Goal: Information Seeking & Learning: Learn about a topic

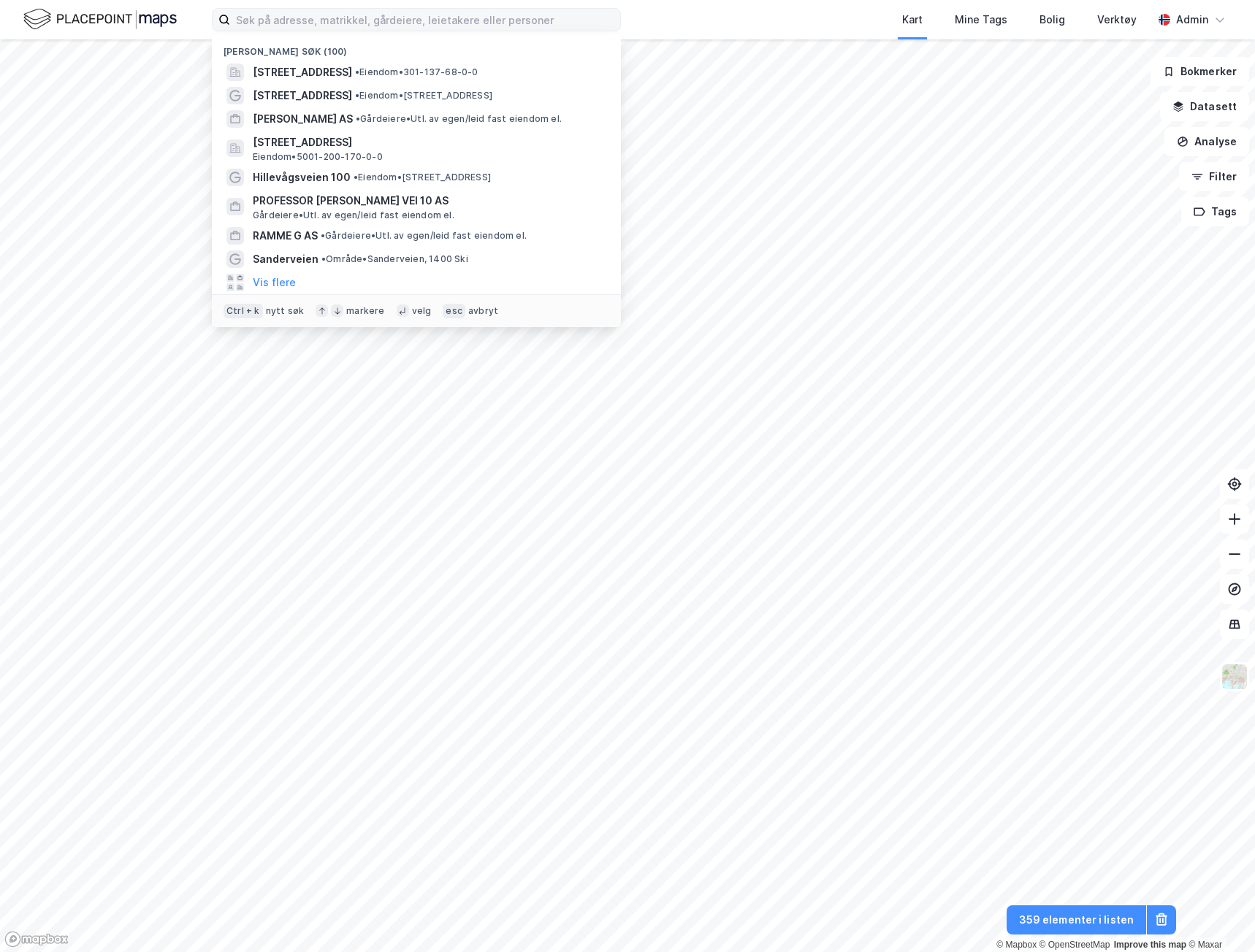
click at [481, 28] on input at bounding box center [425, 19] width 390 height 22
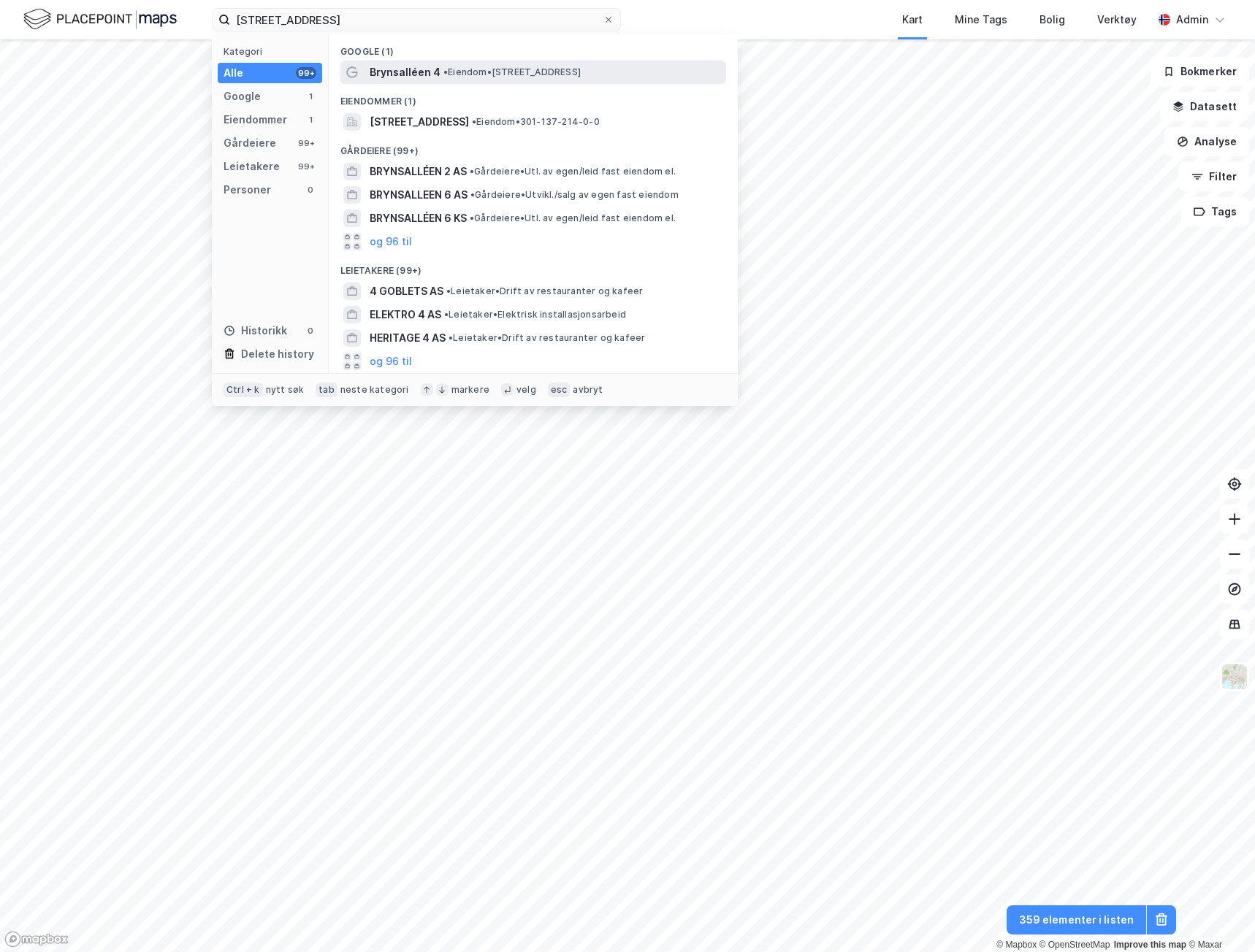
type input "[STREET_ADDRESS]"
click at [471, 65] on div "Brynsalléen 4 • Eiendom • Brynsalléen 4, 0667 Oslo" at bounding box center [546, 72] width 353 height 18
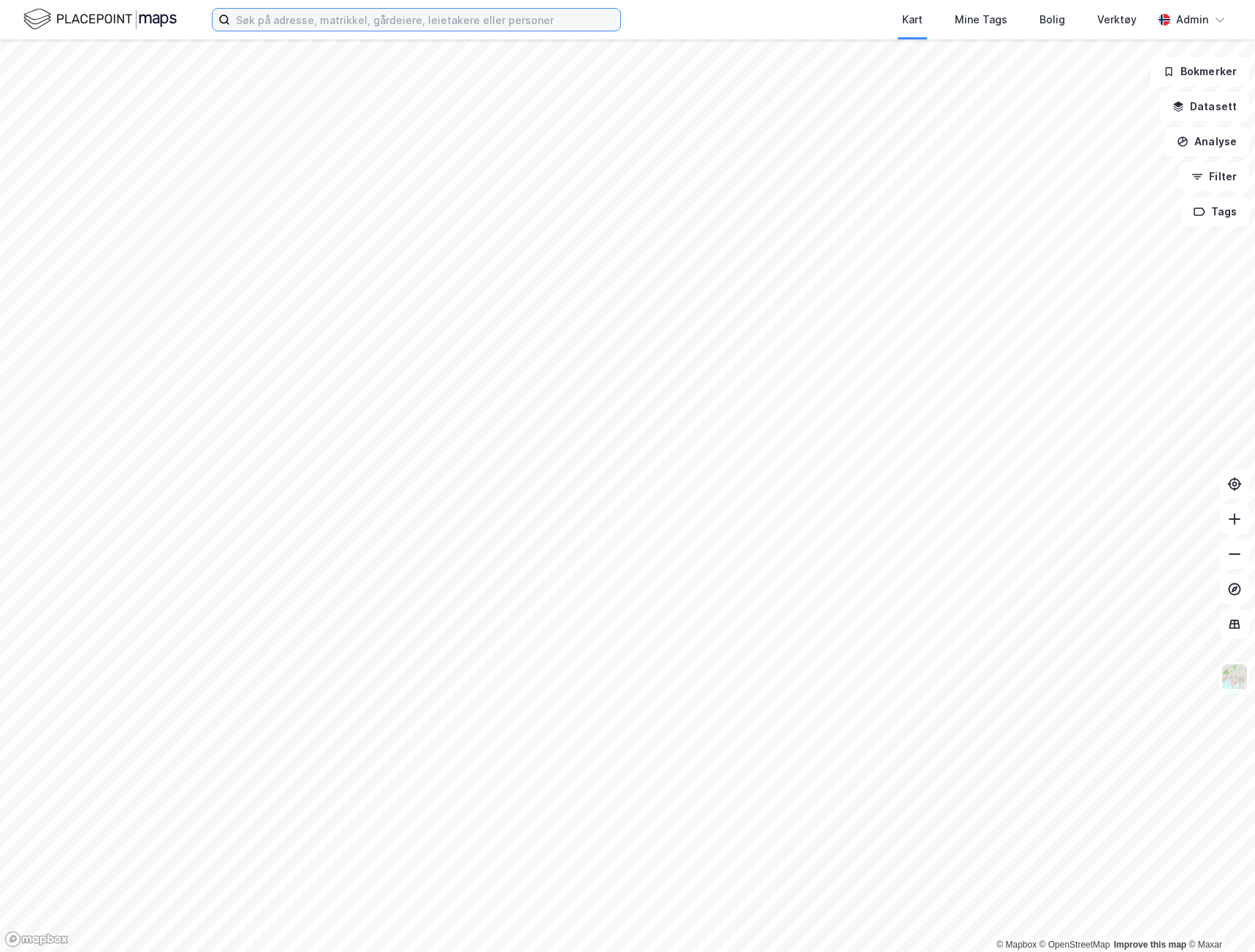
click at [326, 11] on input at bounding box center [425, 19] width 390 height 22
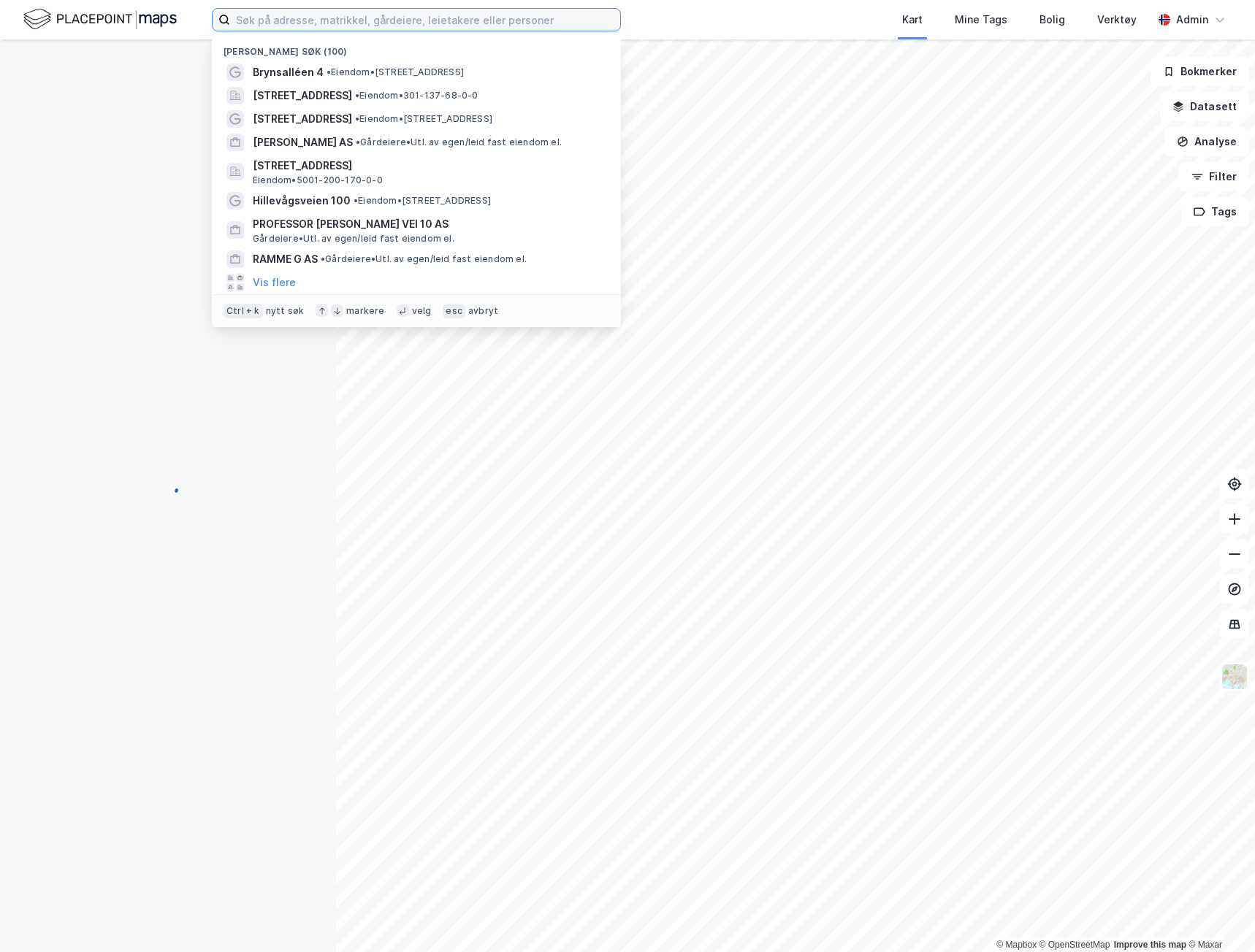
paste input "[STREET_ADDRESS]"
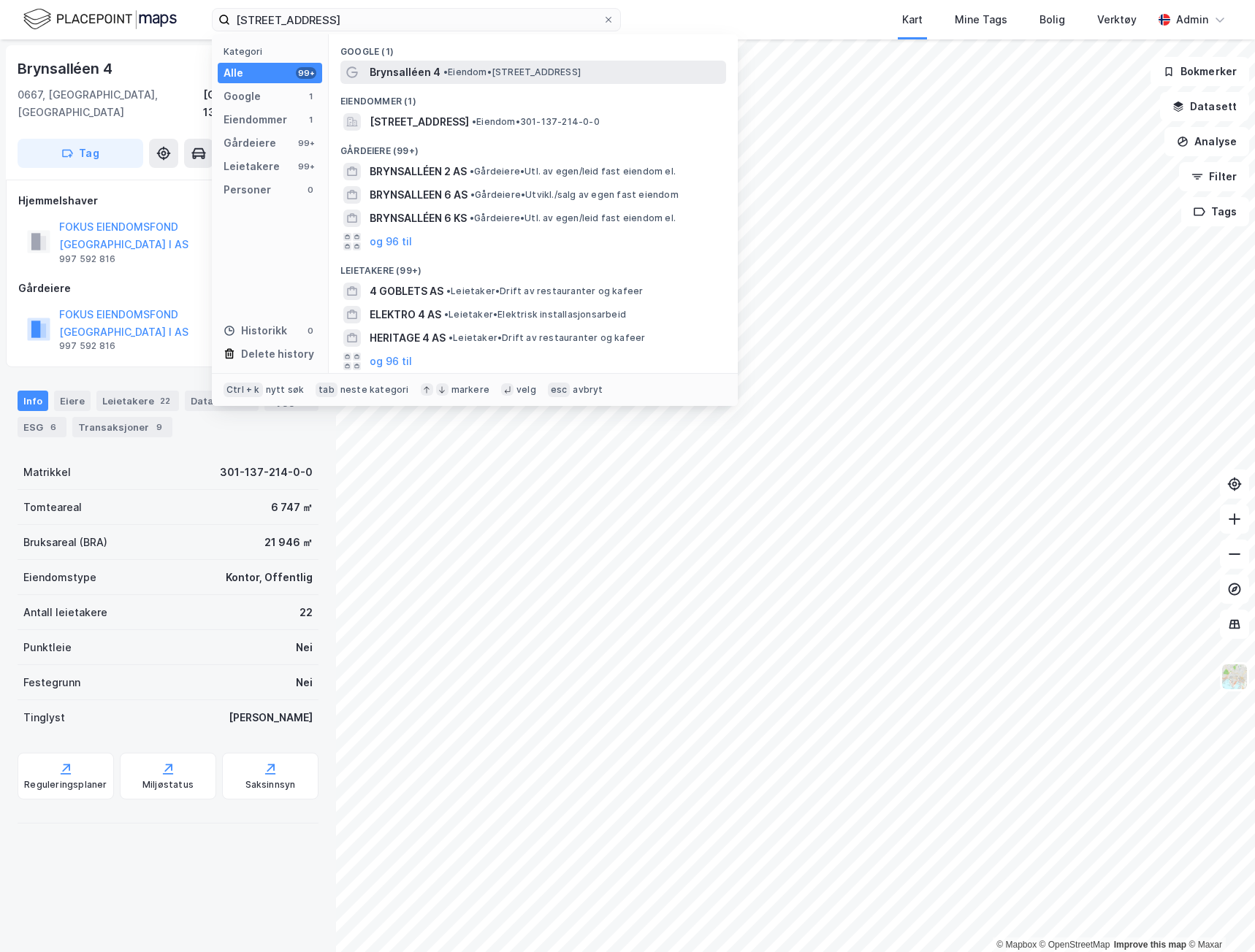
click at [400, 74] on span "Brynsalléen 4" at bounding box center [405, 72] width 71 height 18
drag, startPoint x: 316, startPoint y: 16, endPoint x: 207, endPoint y: 19, distance: 109.0
click at [207, 19] on div "Brynsalleen 4 Kategori Alle 99+ Google 1 Eiendommer 1 Gårdeiere 99+ Leietakere …" at bounding box center [627, 19] width 1255 height 40
paste input "Fyrstikkalléen 1"
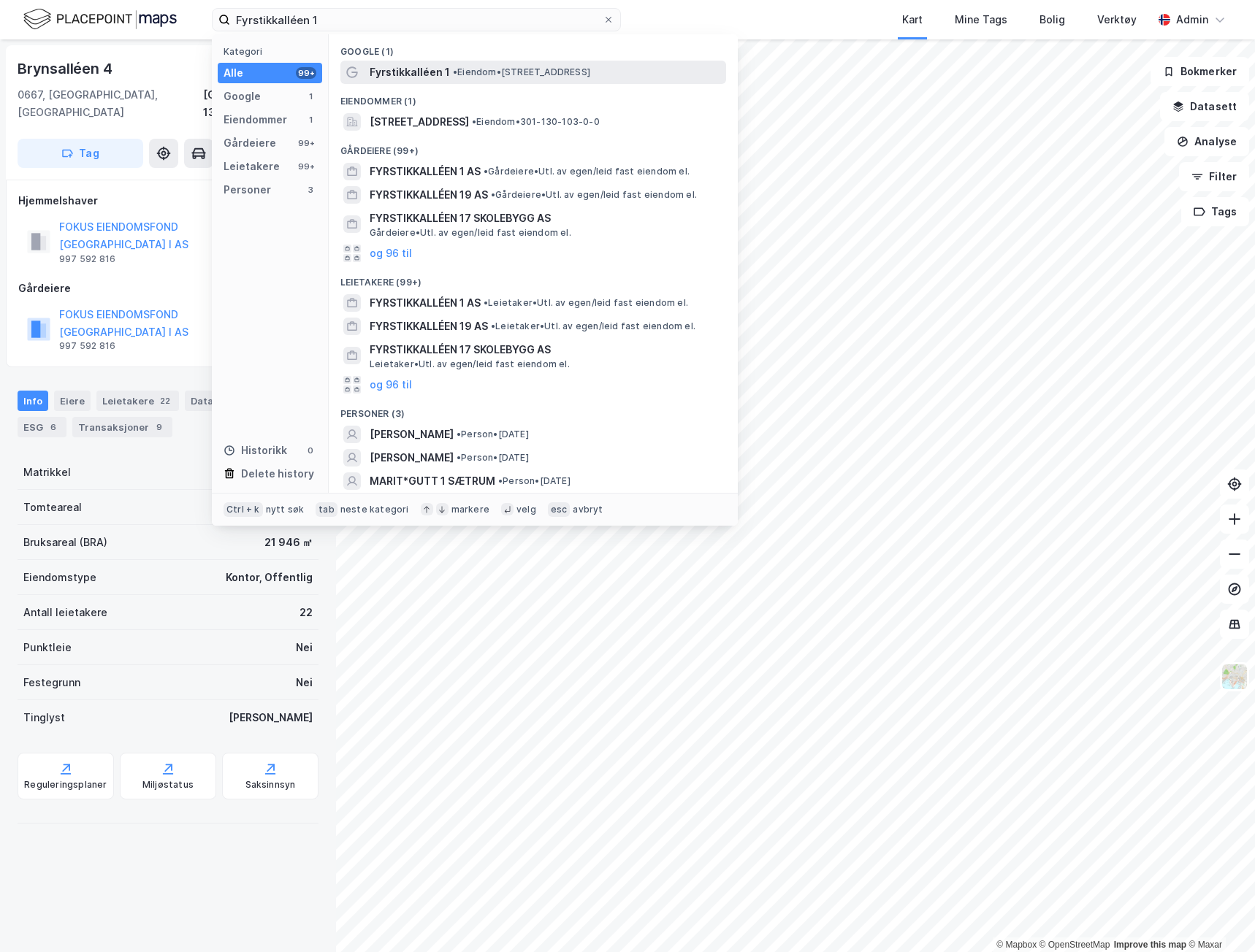
click at [416, 63] on span "Fyrstikkalléen 1" at bounding box center [410, 72] width 80 height 18
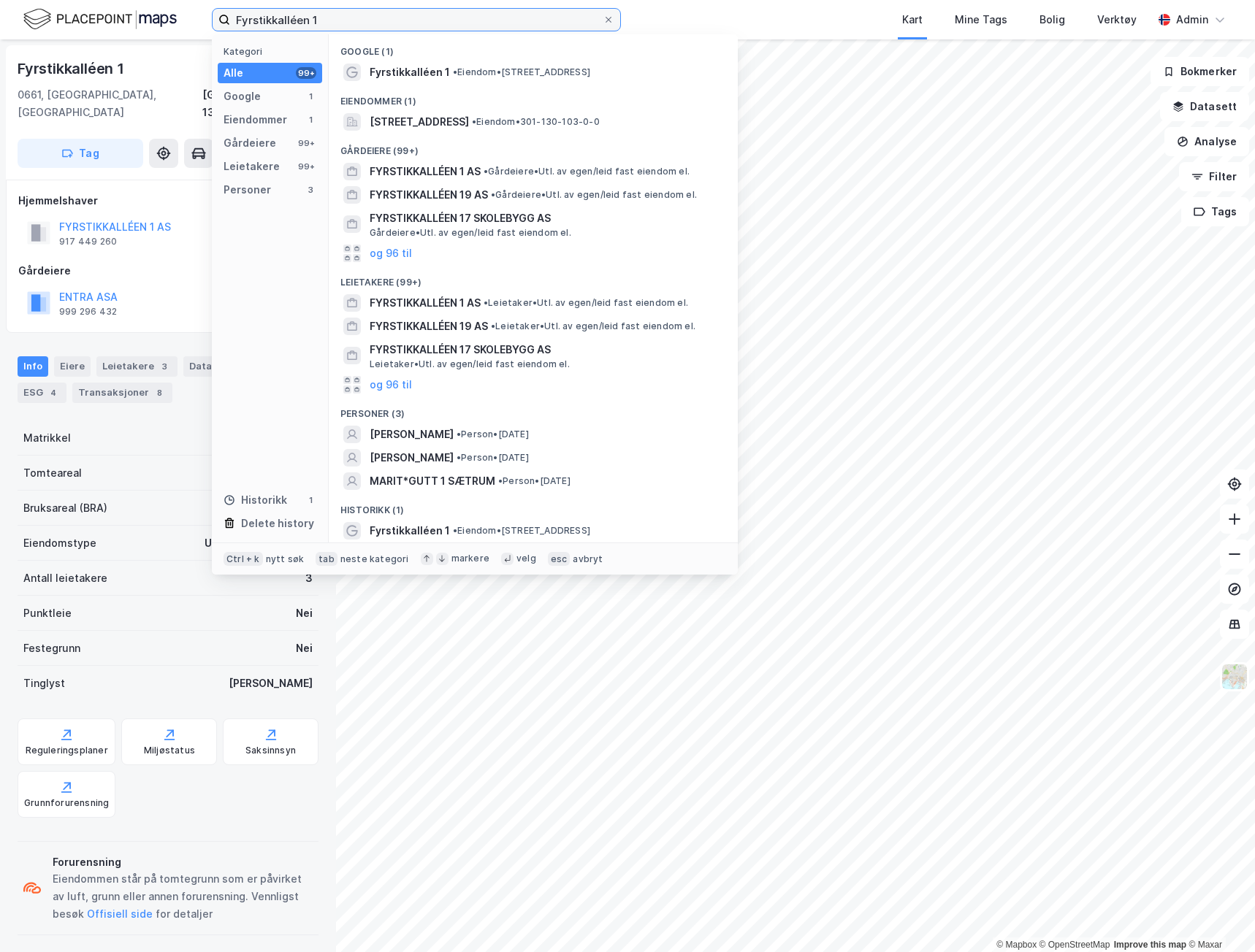
drag, startPoint x: 322, startPoint y: 20, endPoint x: 156, endPoint y: 35, distance: 166.7
click at [156, 35] on div "Fyrstikkalléen 1 Kategori Alle 99+ Google 1 Eiendommer 1 Gårdeiere 99+ Leietake…" at bounding box center [627, 19] width 1255 height 40
paste input "[STREET_ADDRESS]"
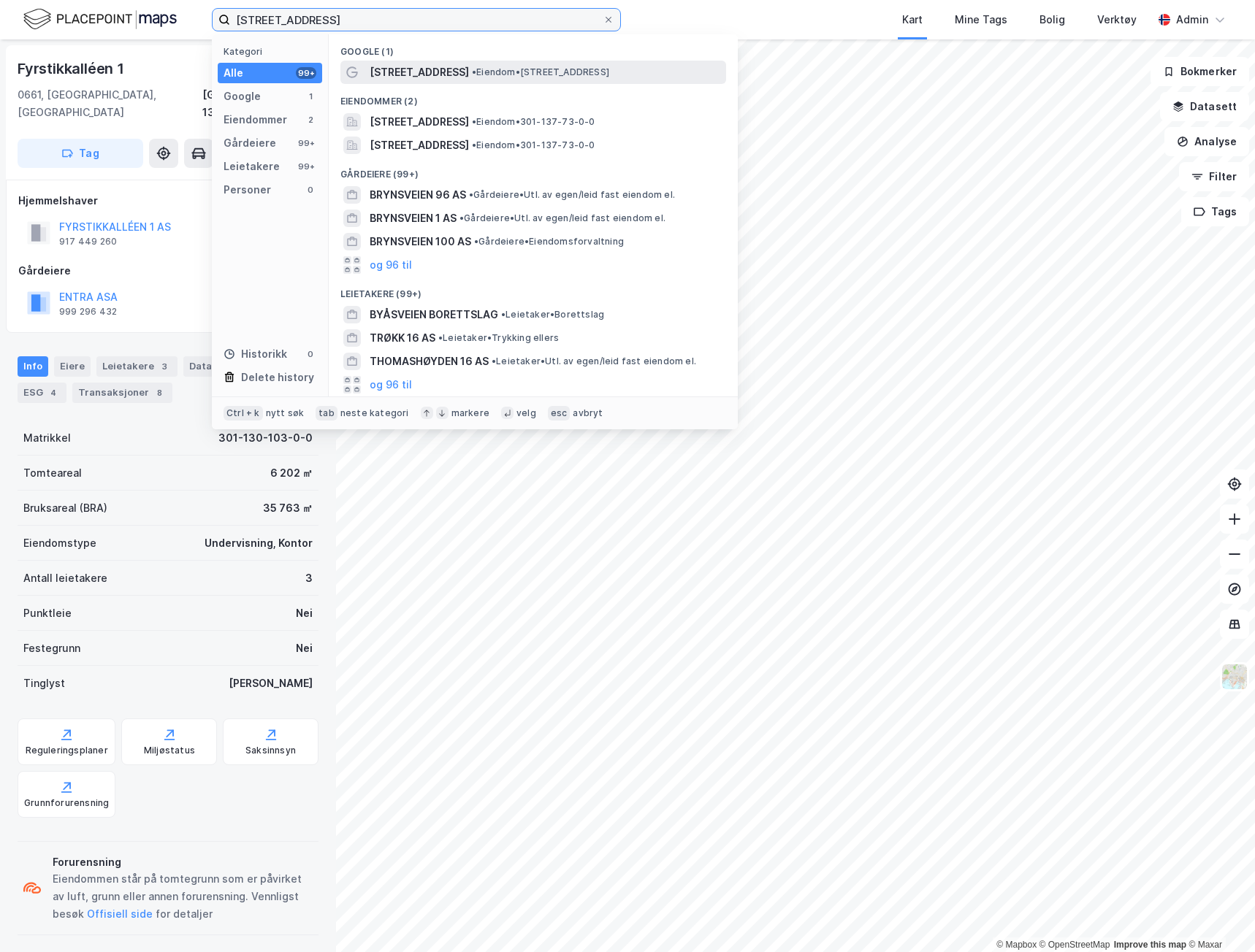
type input "[STREET_ADDRESS]"
click at [418, 77] on span "[STREET_ADDRESS]" at bounding box center [420, 72] width 99 height 18
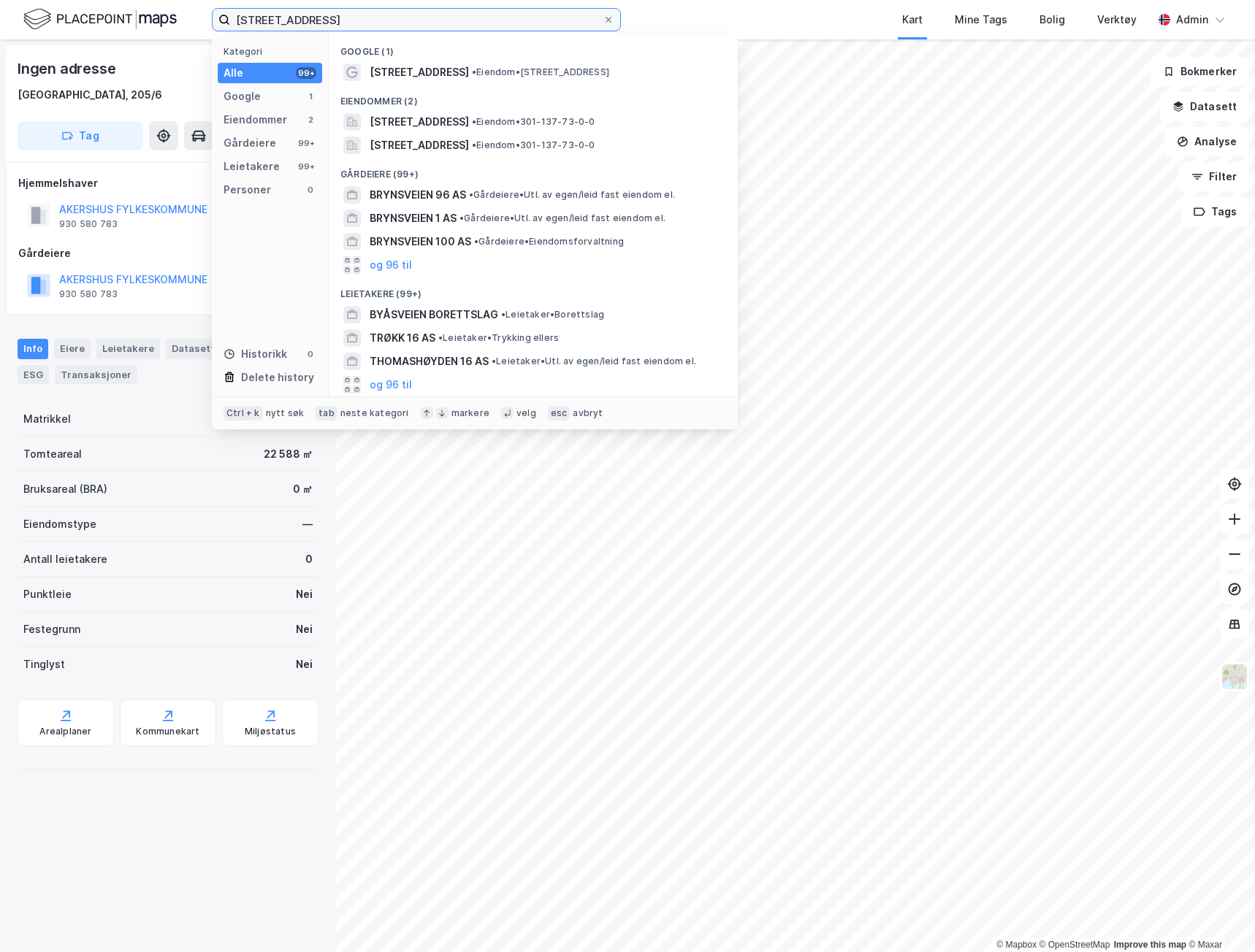
click at [333, 22] on input "[STREET_ADDRESS]" at bounding box center [416, 19] width 373 height 22
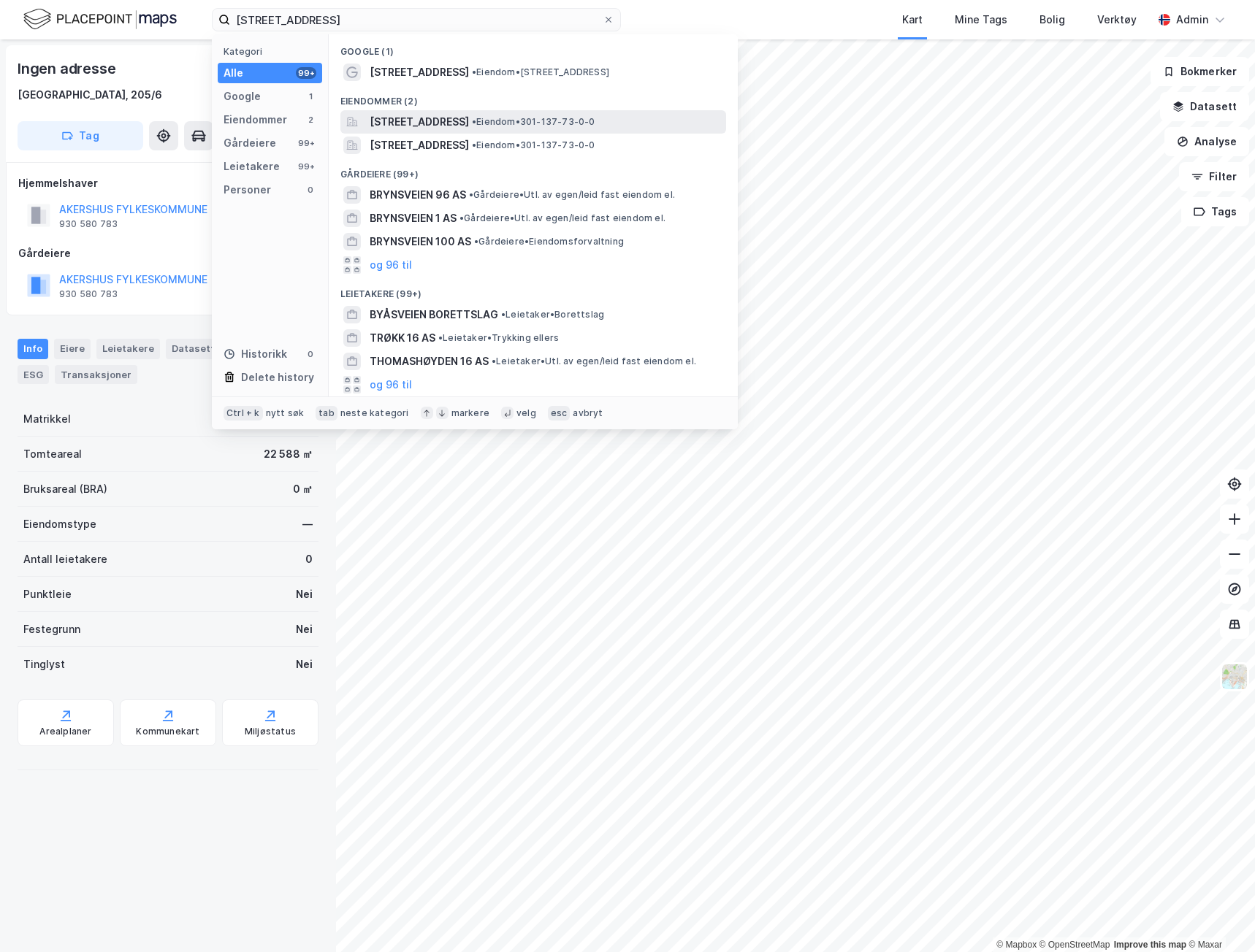
click at [394, 126] on span "[STREET_ADDRESS]" at bounding box center [420, 121] width 99 height 18
